Goal: Task Accomplishment & Management: Manage account settings

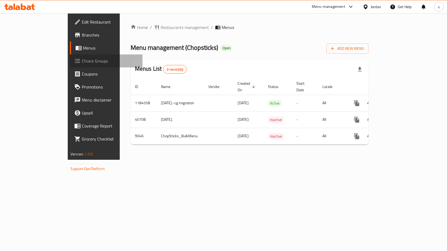
click at [82, 62] on span "Choice Groups" at bounding box center [110, 61] width 56 height 7
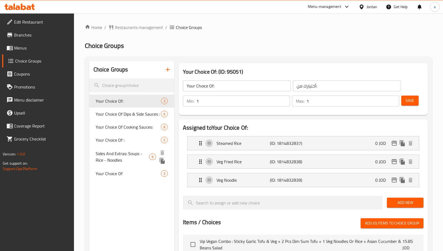
click at [115, 157] on span "Sides And Extras: Soups - Rice - Noodles" at bounding box center [123, 157] width 54 height 13
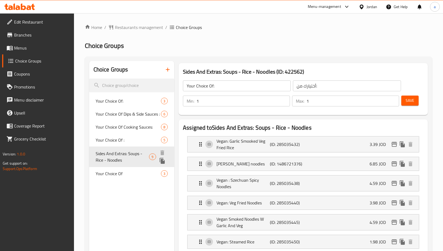
type input "Sides And Extras: Soups - Rice - Noodles"
type input "الجوانب والإضافات : شوربات - أرز - نودلز"
type input "0"
type input "5"
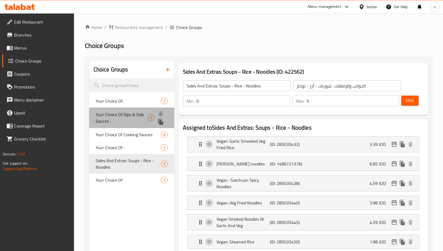
click at [117, 113] on span "Your Choice Of Dips & Side Sauces :" at bounding box center [122, 117] width 52 height 13
type input "Your Choice Of Dips & Side Sauces :"
type input "اختيارك من [DEMOGRAPHIC_DATA] والغموس:"
type input "0"
